Goal: Task Accomplishment & Management: Manage account settings

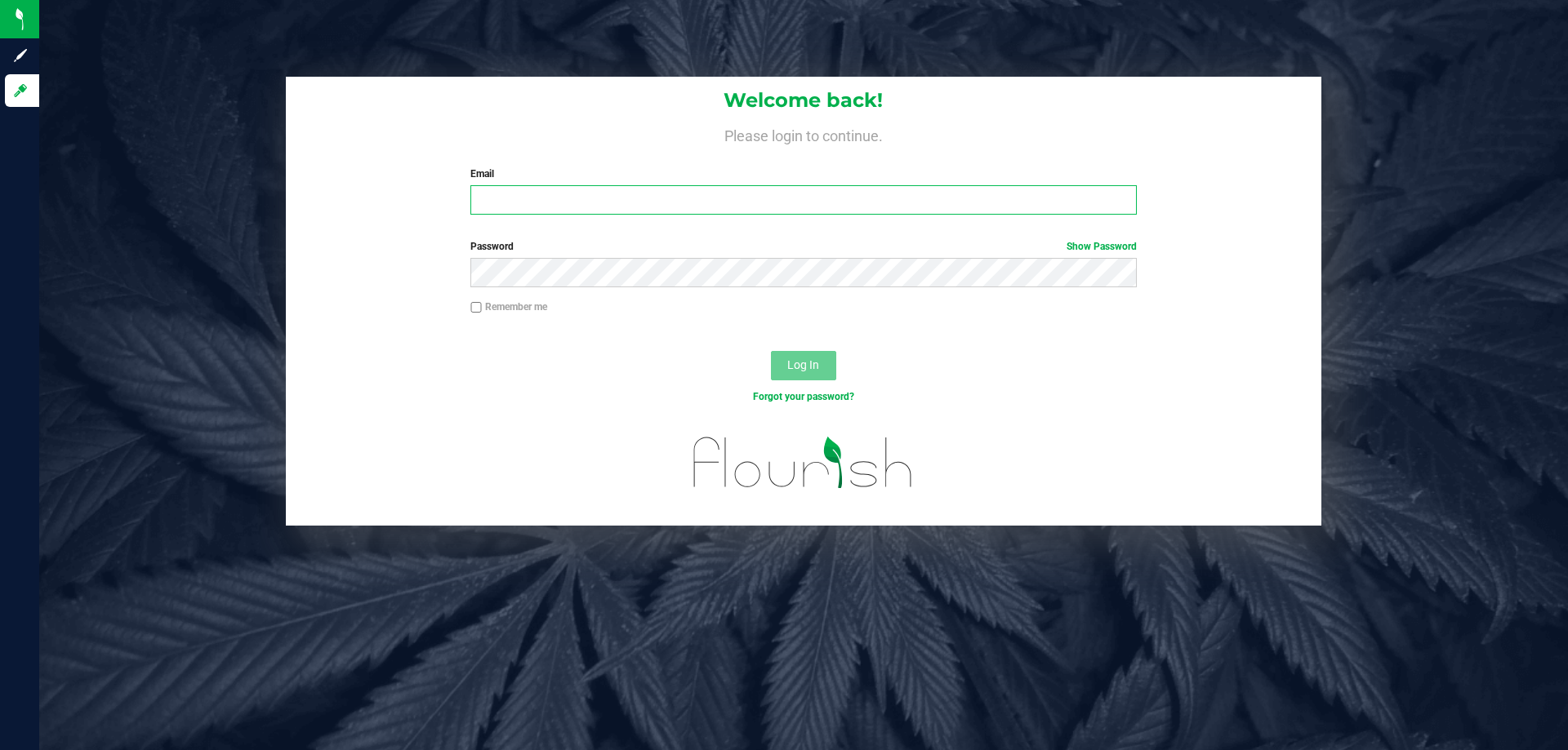
click at [791, 200] on input "Email" at bounding box center [804, 200] width 666 height 30
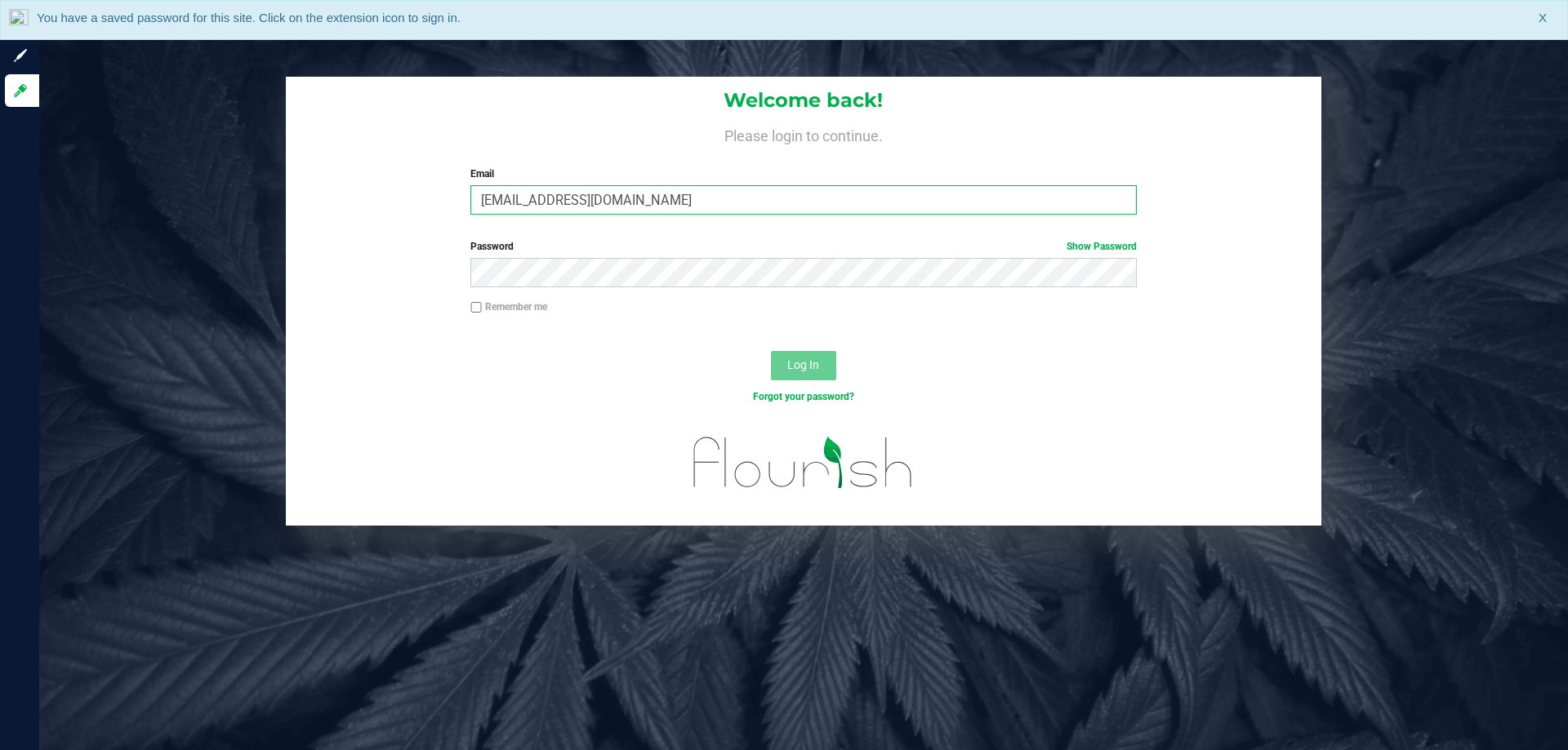
type input "[EMAIL_ADDRESS][DOMAIN_NAME]"
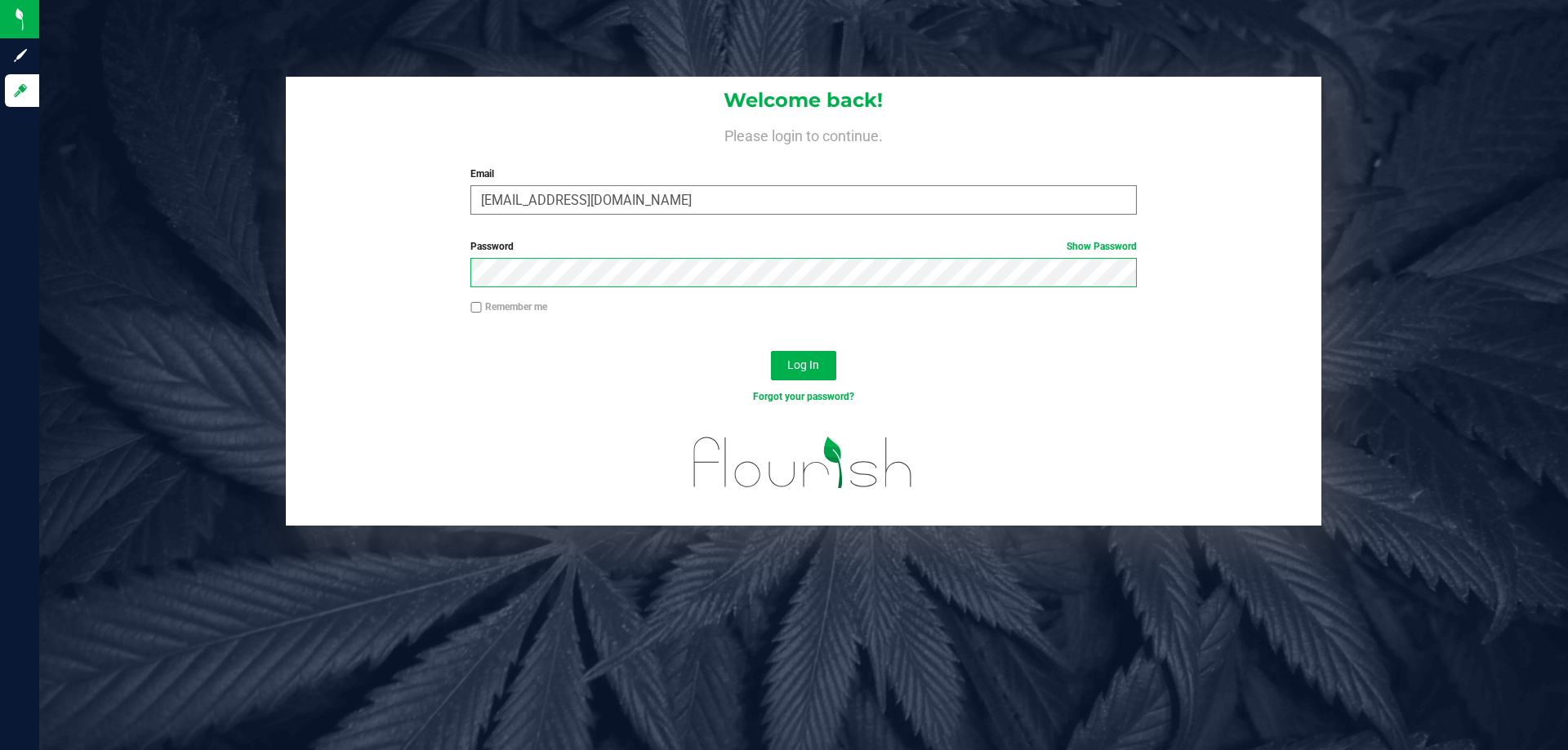
click at [771, 351] on button "Log In" at bounding box center [804, 366] width 65 height 30
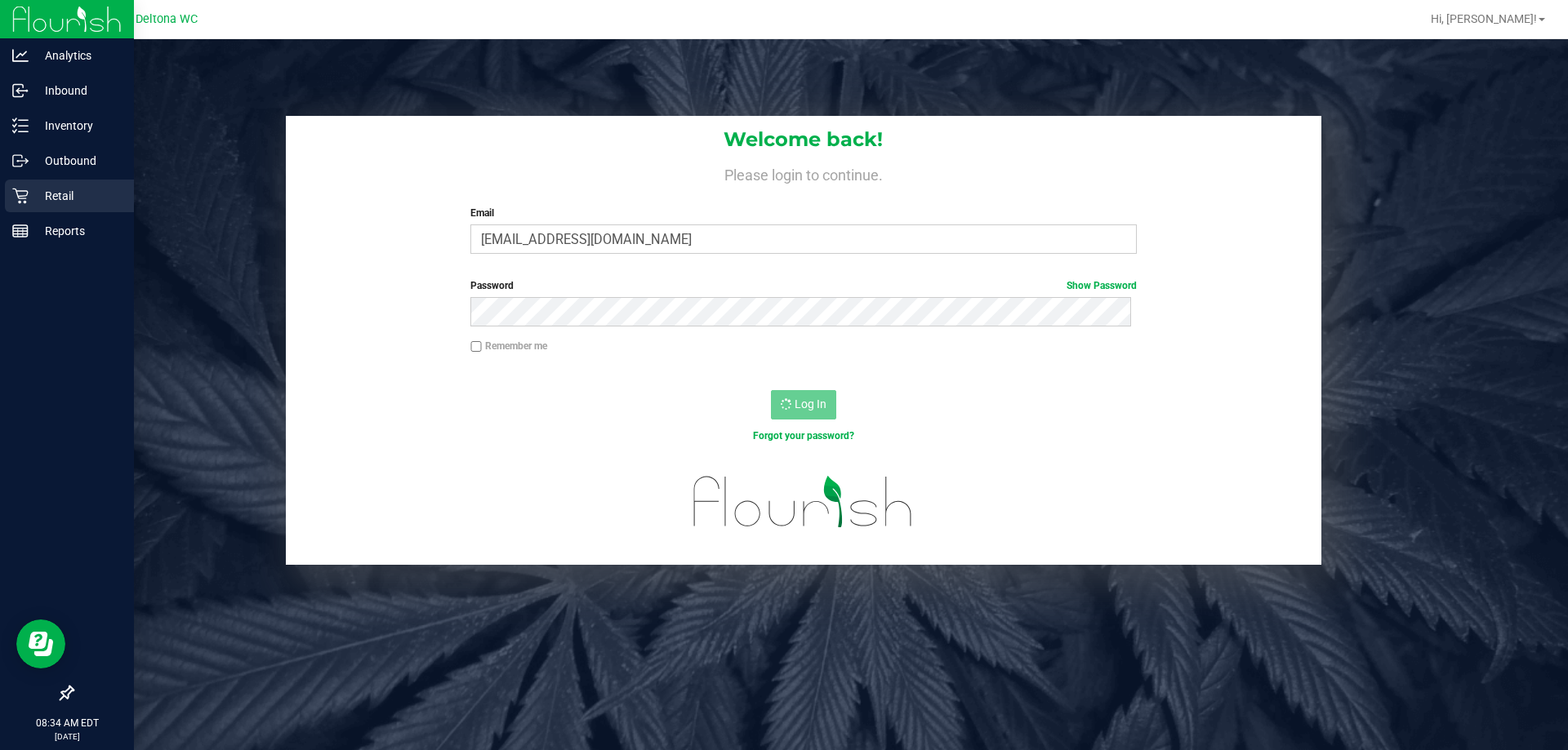
click at [27, 188] on icon at bounding box center [21, 197] width 17 height 17
click at [77, 195] on p "Retail" at bounding box center [77, 196] width 98 height 20
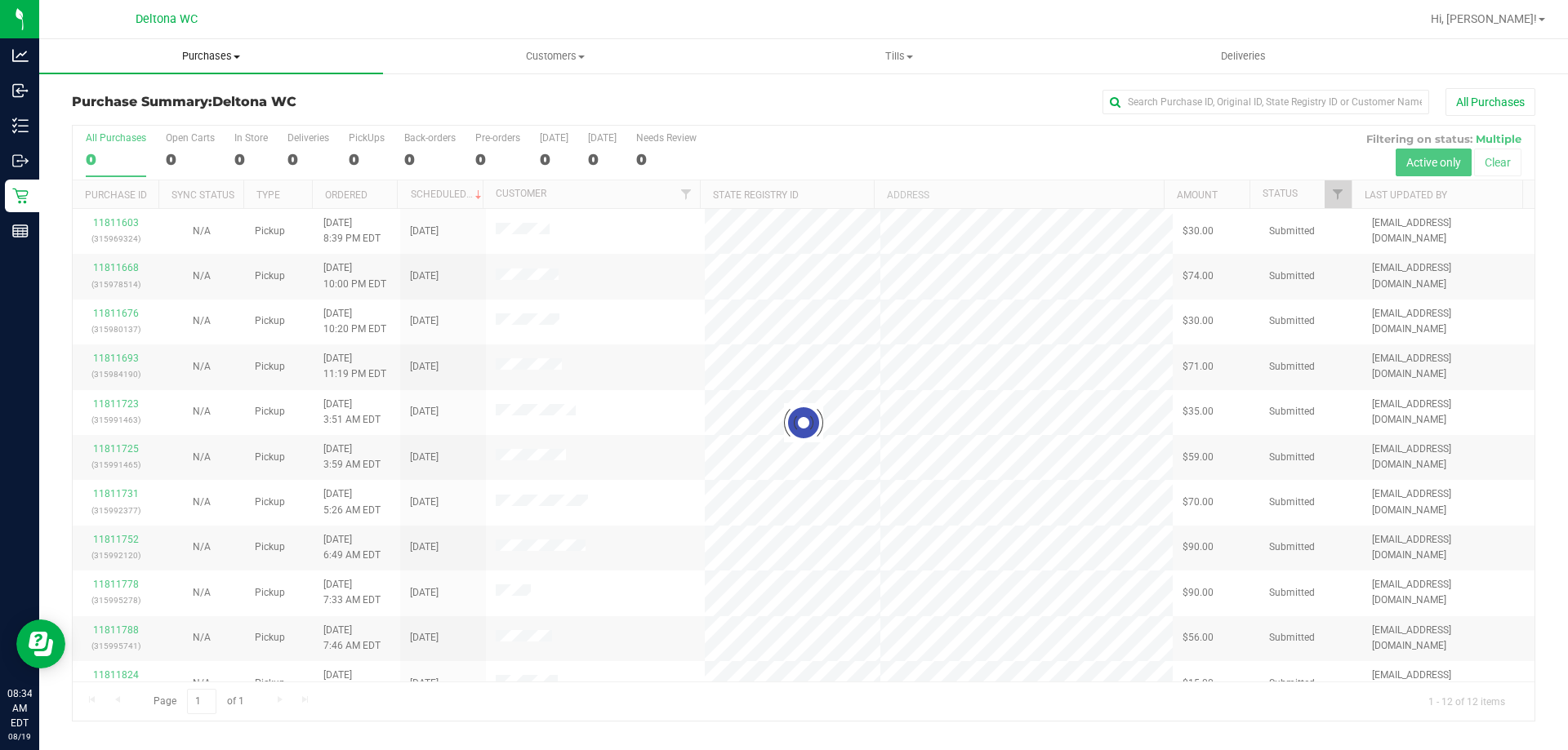
click at [220, 55] on span "Purchases" at bounding box center [211, 57] width 344 height 15
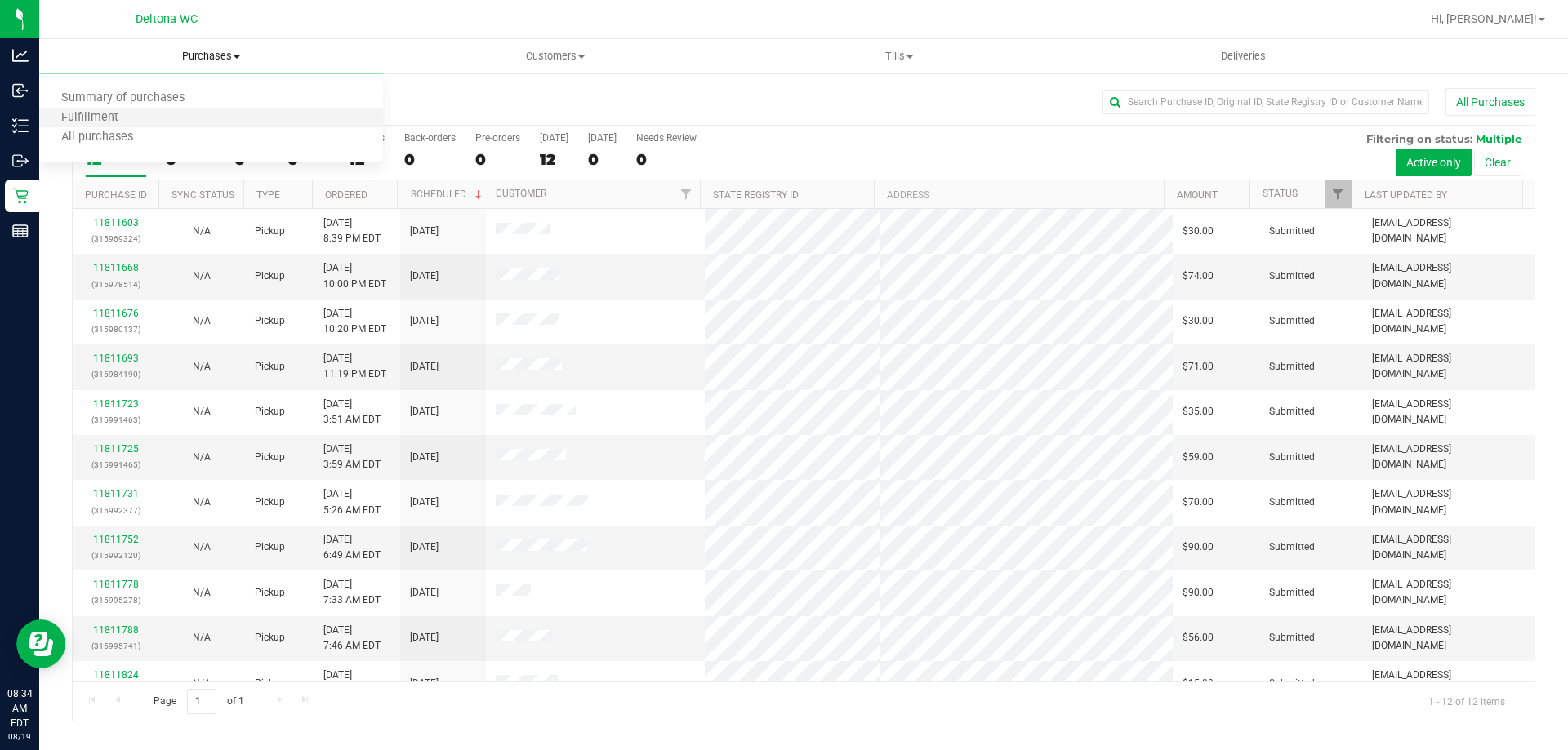
click at [189, 113] on li "Fulfillment" at bounding box center [211, 118] width 344 height 20
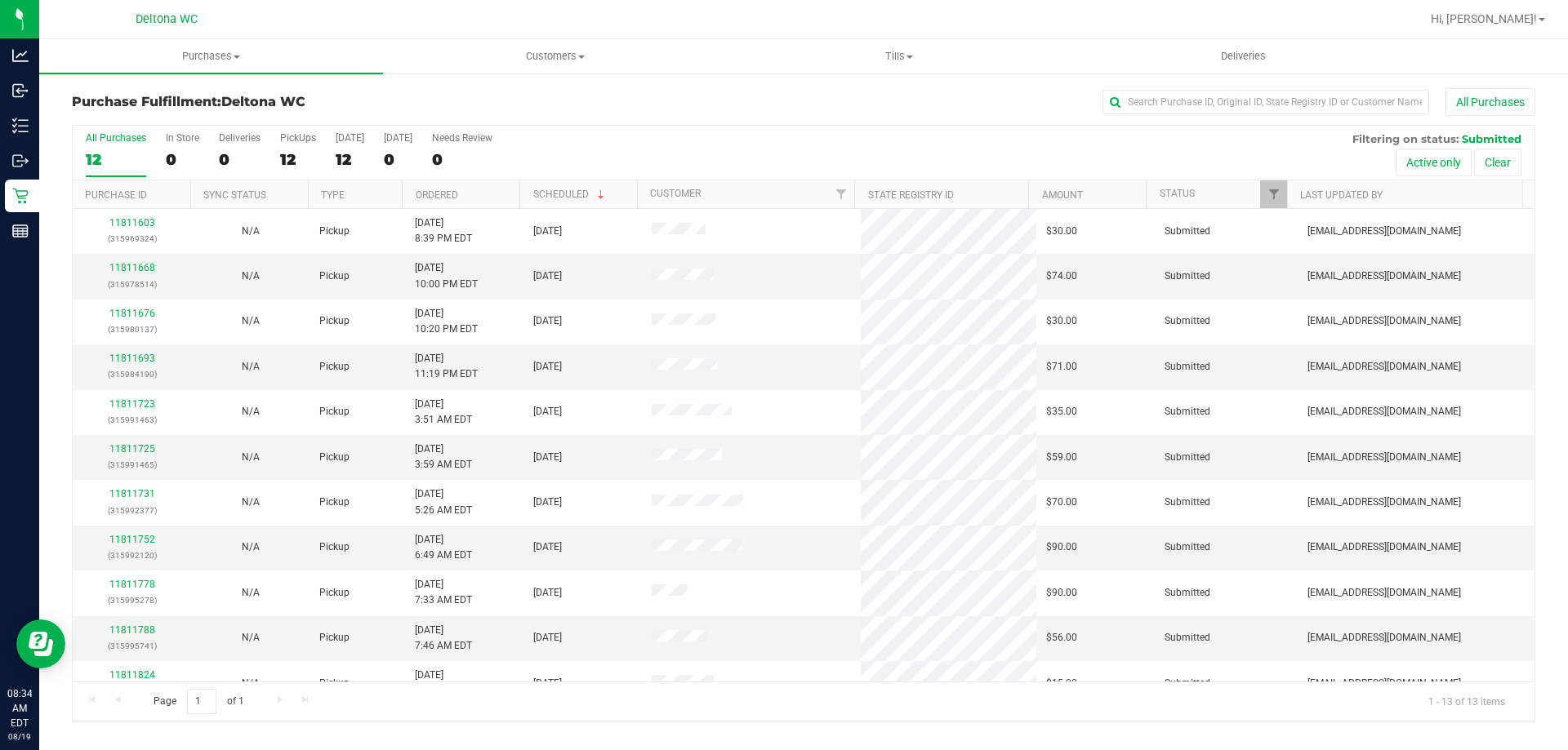
click at [482, 196] on th "Ordered" at bounding box center [461, 195] width 117 height 29
